Goal: Task Accomplishment & Management: Use online tool/utility

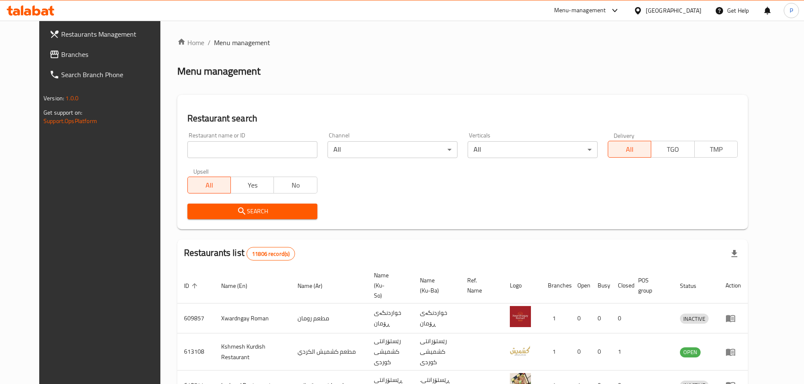
click at [264, 147] on input "search" at bounding box center [252, 149] width 130 height 17
type input "kalea"
click button "Search" at bounding box center [252, 212] width 130 height 16
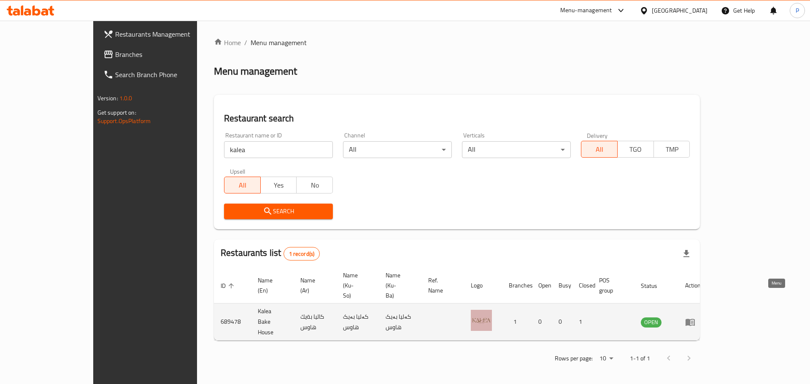
click at [695, 317] on icon "enhanced table" at bounding box center [690, 322] width 10 height 10
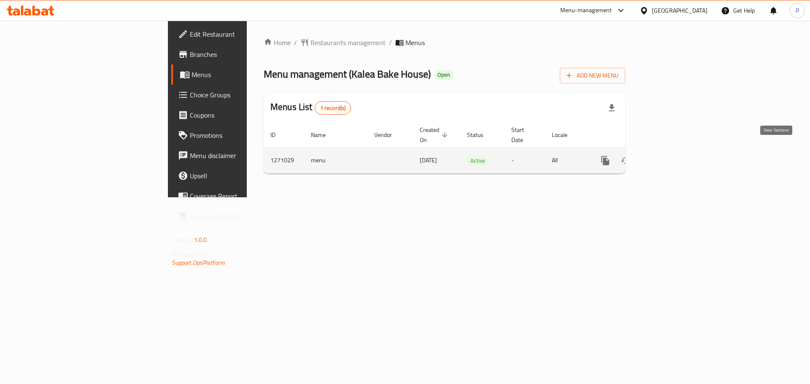
click at [671, 156] on icon "enhanced table" at bounding box center [666, 161] width 10 height 10
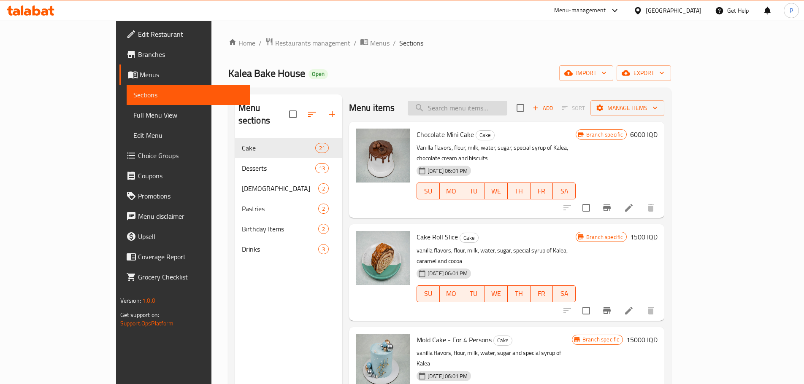
click at [485, 103] on input "search" at bounding box center [457, 108] width 100 height 15
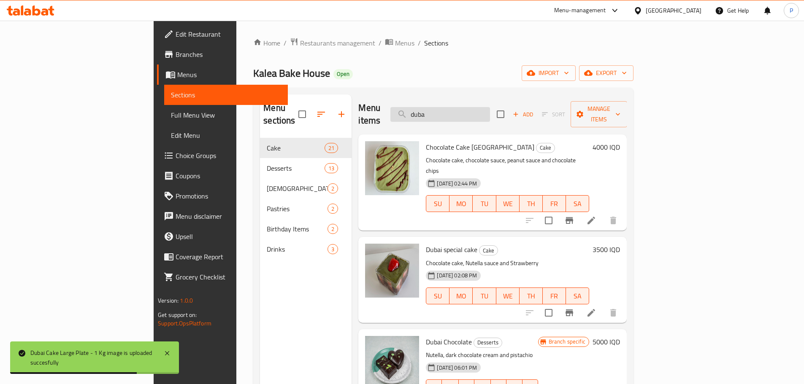
click at [476, 108] on input "duba" at bounding box center [440, 114] width 100 height 15
click at [476, 107] on input "duba" at bounding box center [440, 114] width 100 height 15
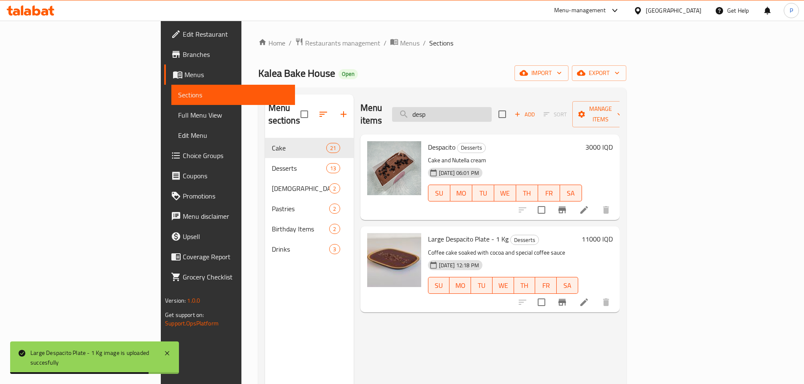
click at [491, 108] on input "desp" at bounding box center [442, 114] width 100 height 15
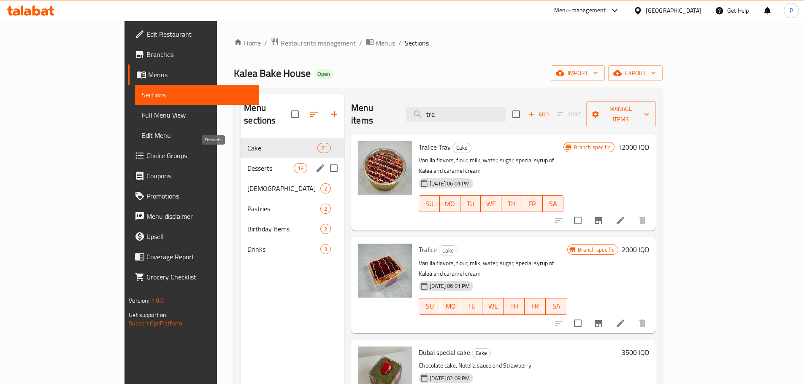
click at [247, 163] on span "Desserts" at bounding box center [270, 168] width 46 height 10
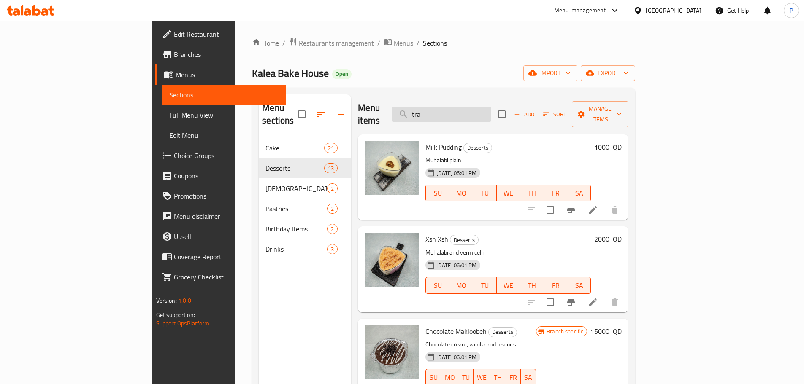
click at [491, 107] on input "tra" at bounding box center [441, 114] width 100 height 15
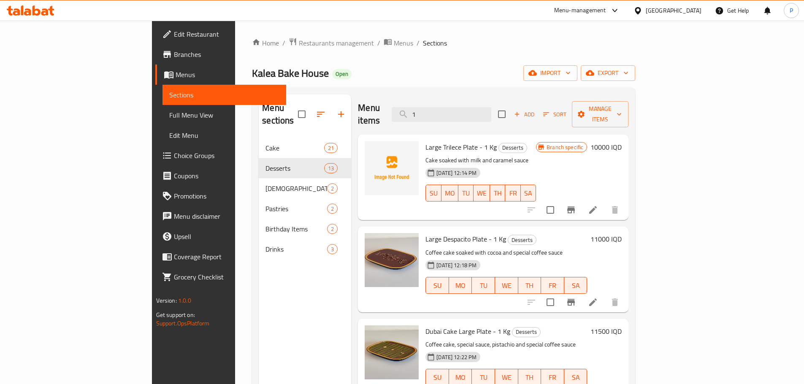
type input "1"
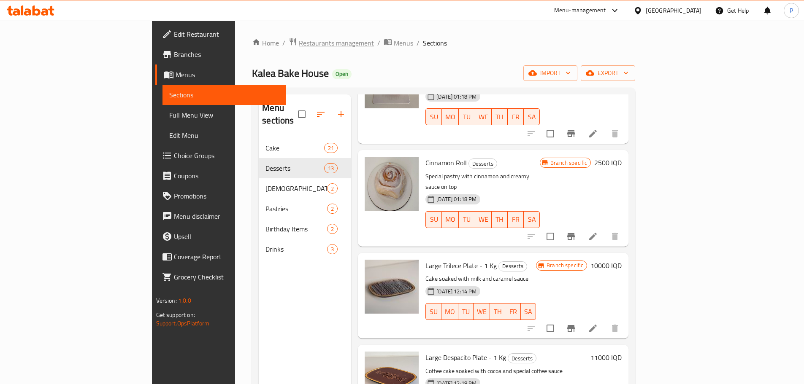
click at [299, 41] on span "Restaurants management" at bounding box center [336, 43] width 75 height 10
